Goal: Find specific page/section: Find specific page/section

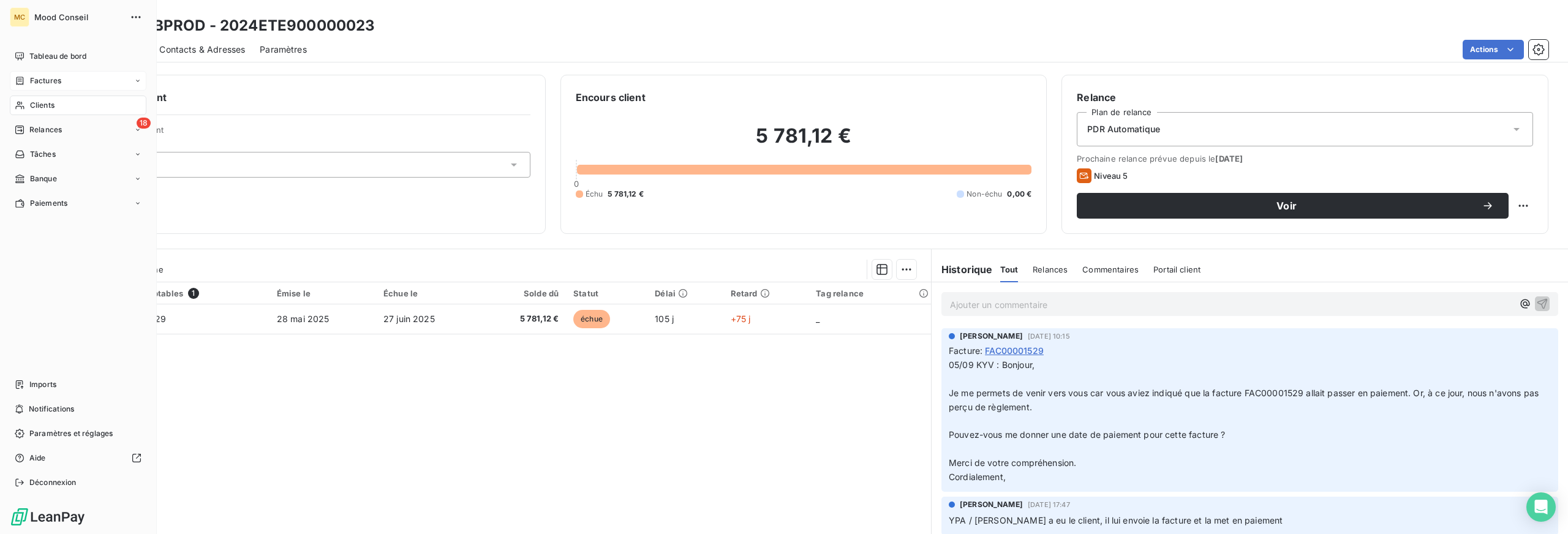
click at [45, 77] on span "Factures" at bounding box center [46, 81] width 31 height 11
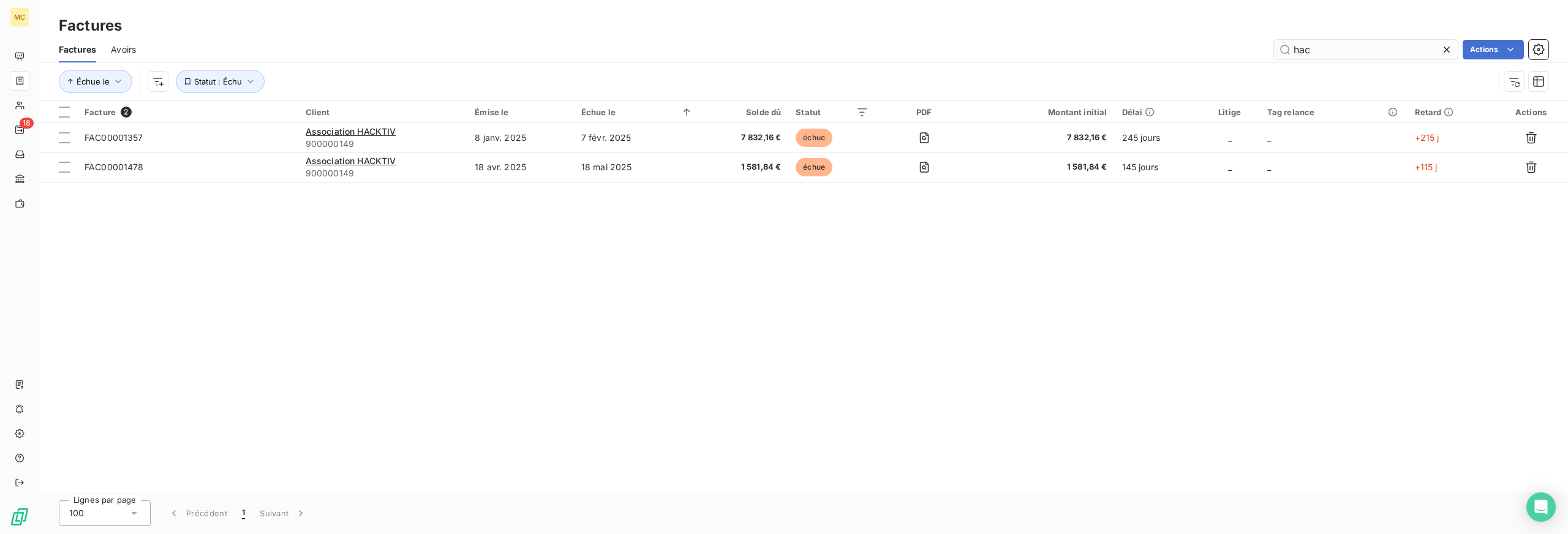
click at [1304, 49] on input "hac" at bounding box center [1366, 50] width 184 height 20
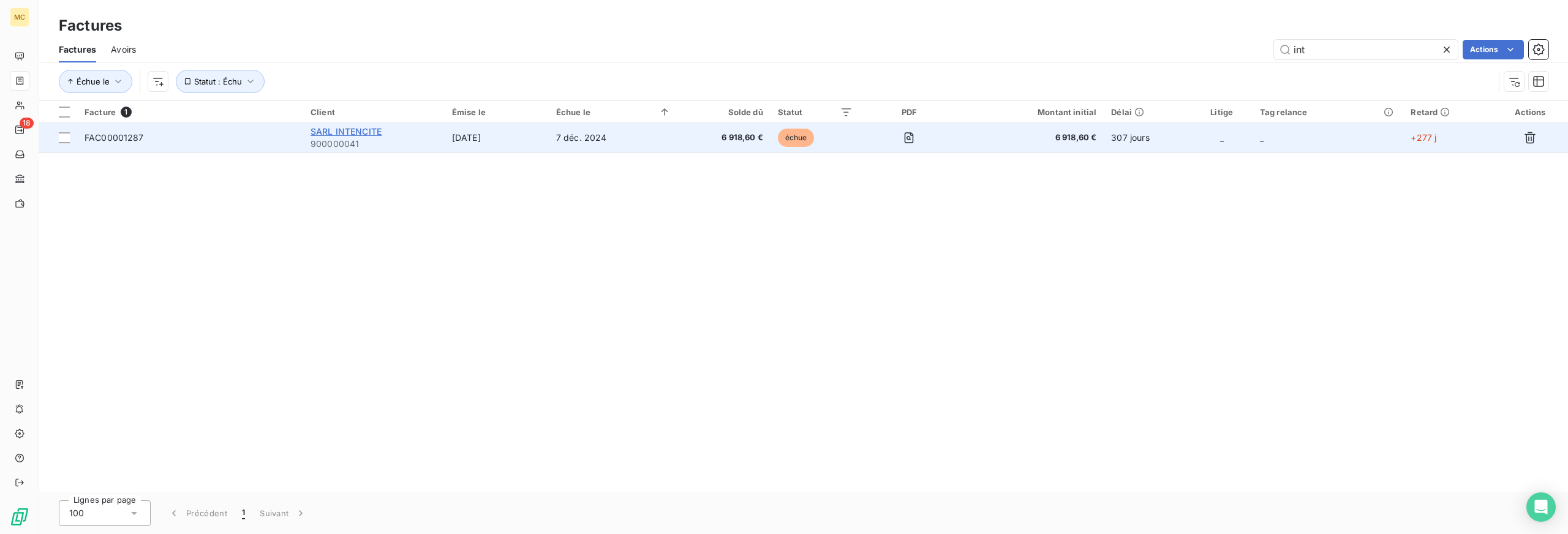
type input "int"
click at [340, 135] on span "SARL INTENCITE" at bounding box center [346, 131] width 71 height 10
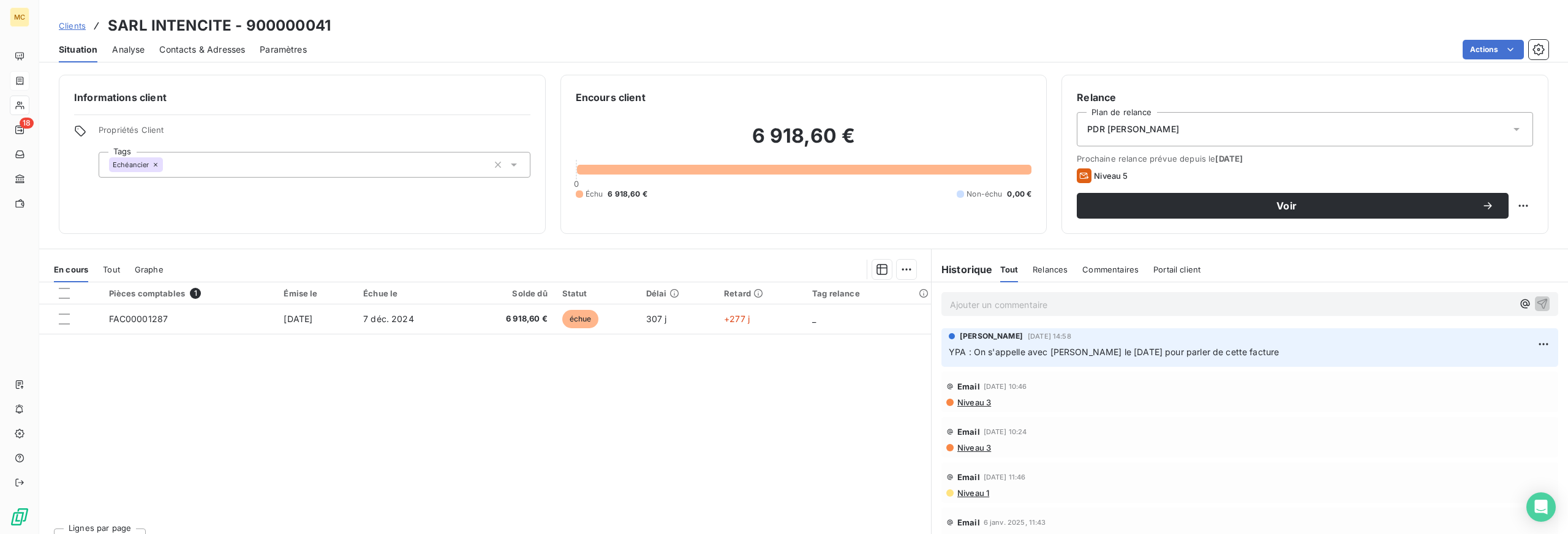
click at [760, 380] on div "Pièces comptables 1 Émise le Échue le Solde dû Statut Délai Retard Tag relance …" at bounding box center [485, 400] width 892 height 236
